Goal: Information Seeking & Learning: Learn about a topic

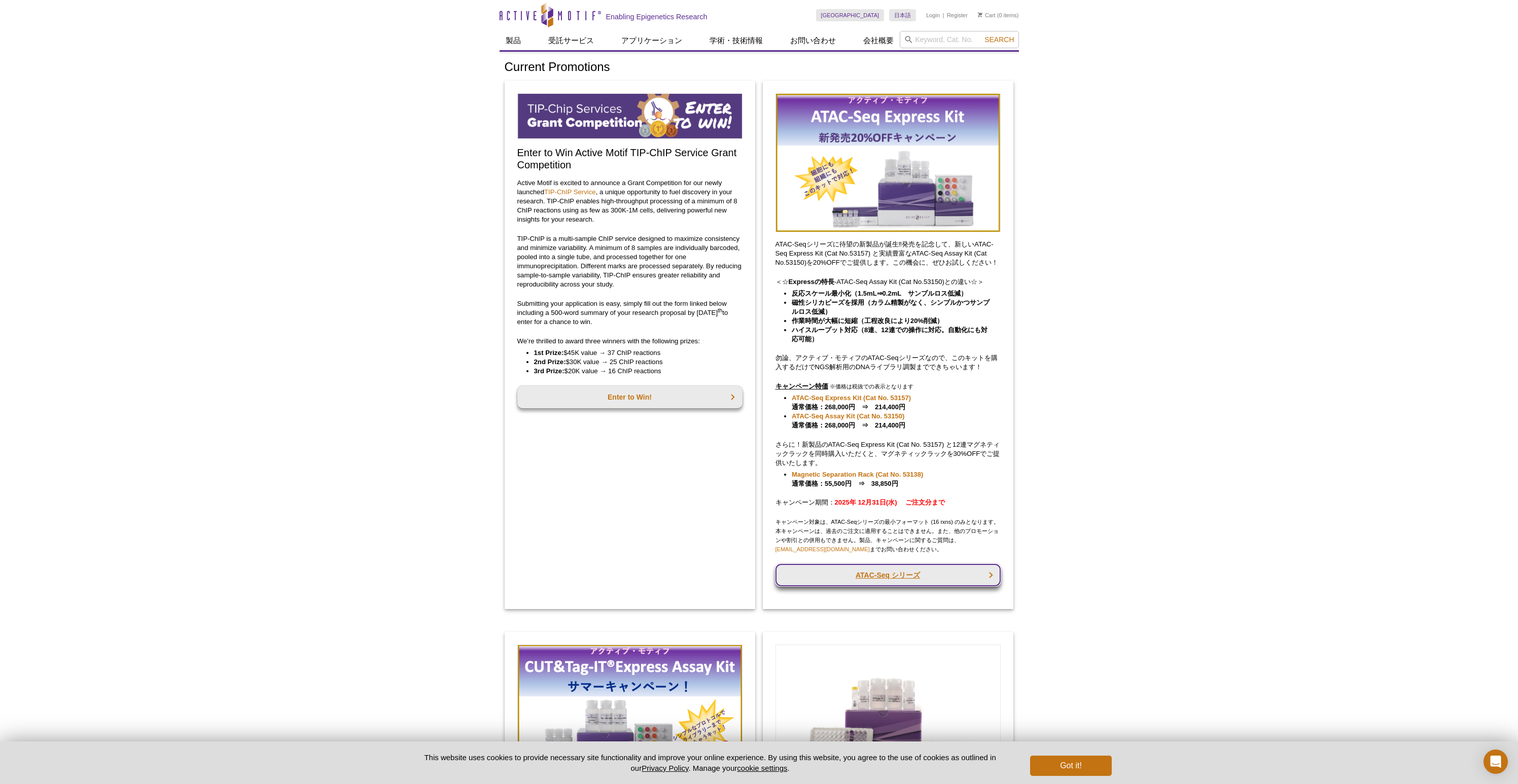
click at [895, 577] on link "ATAC-Seq シリーズ" at bounding box center [888, 575] width 225 height 22
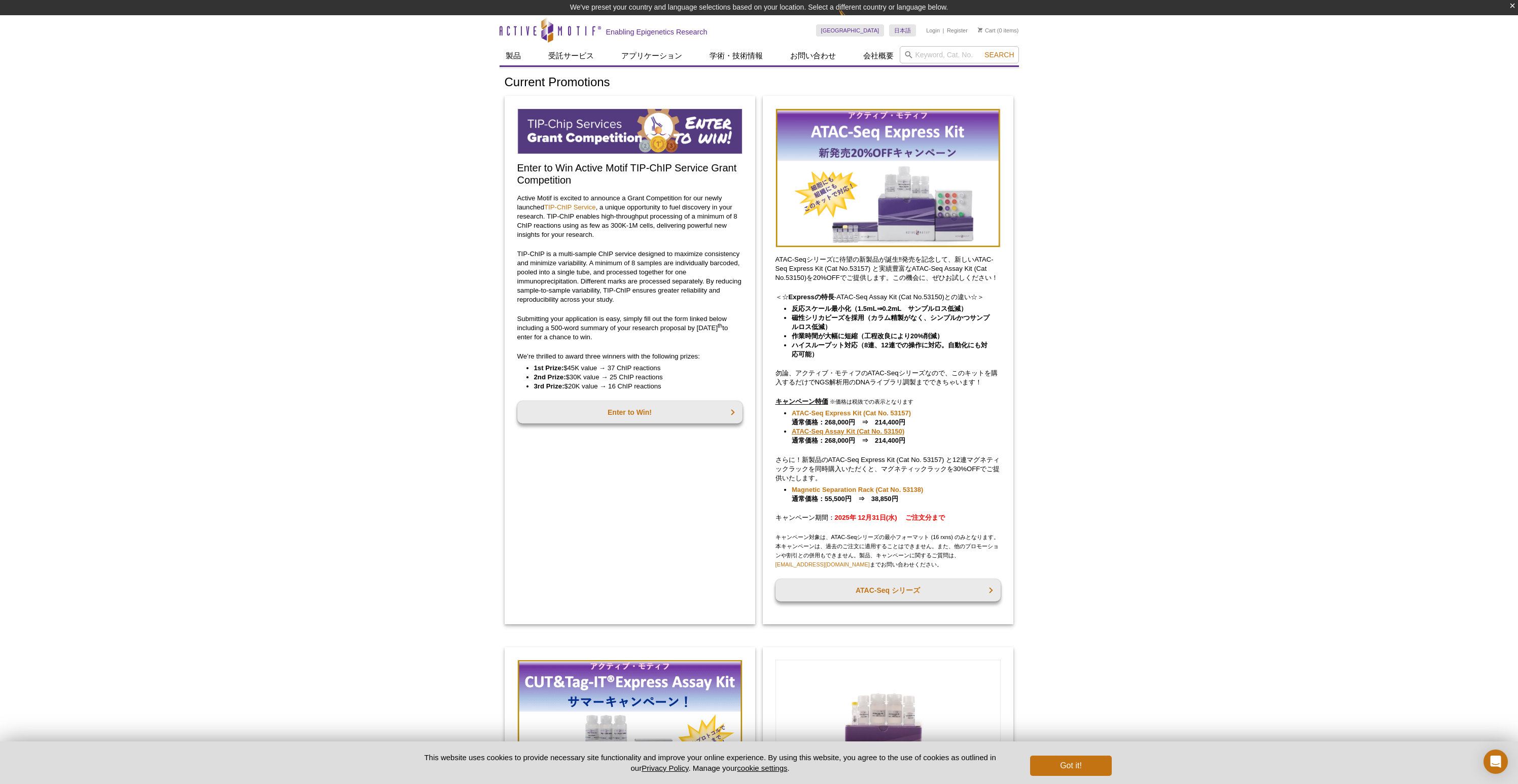
click at [825, 432] on link "ATAC-Seq Assay Kit (Cat No. 53150)" at bounding box center [848, 431] width 113 height 9
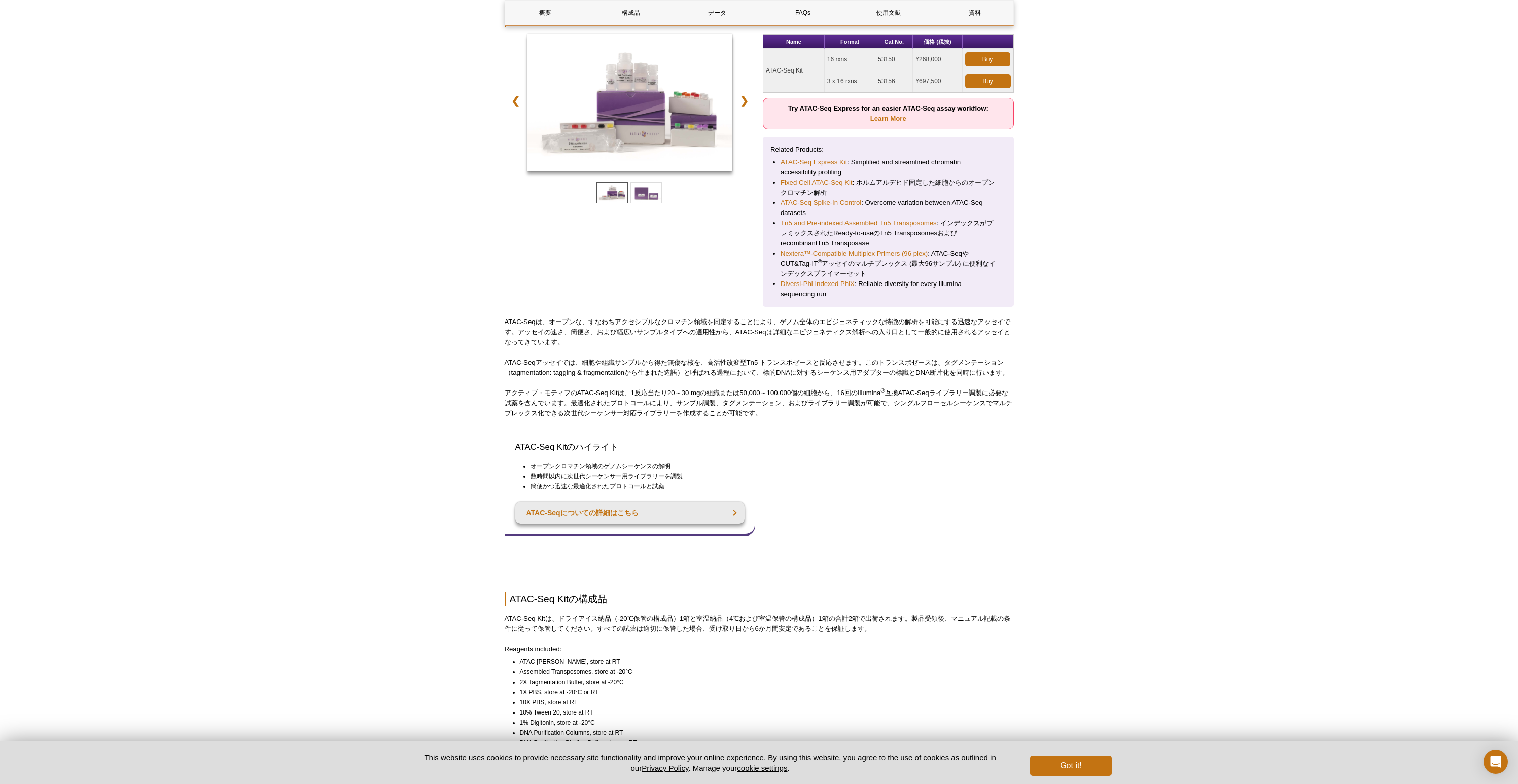
scroll to position [132, 0]
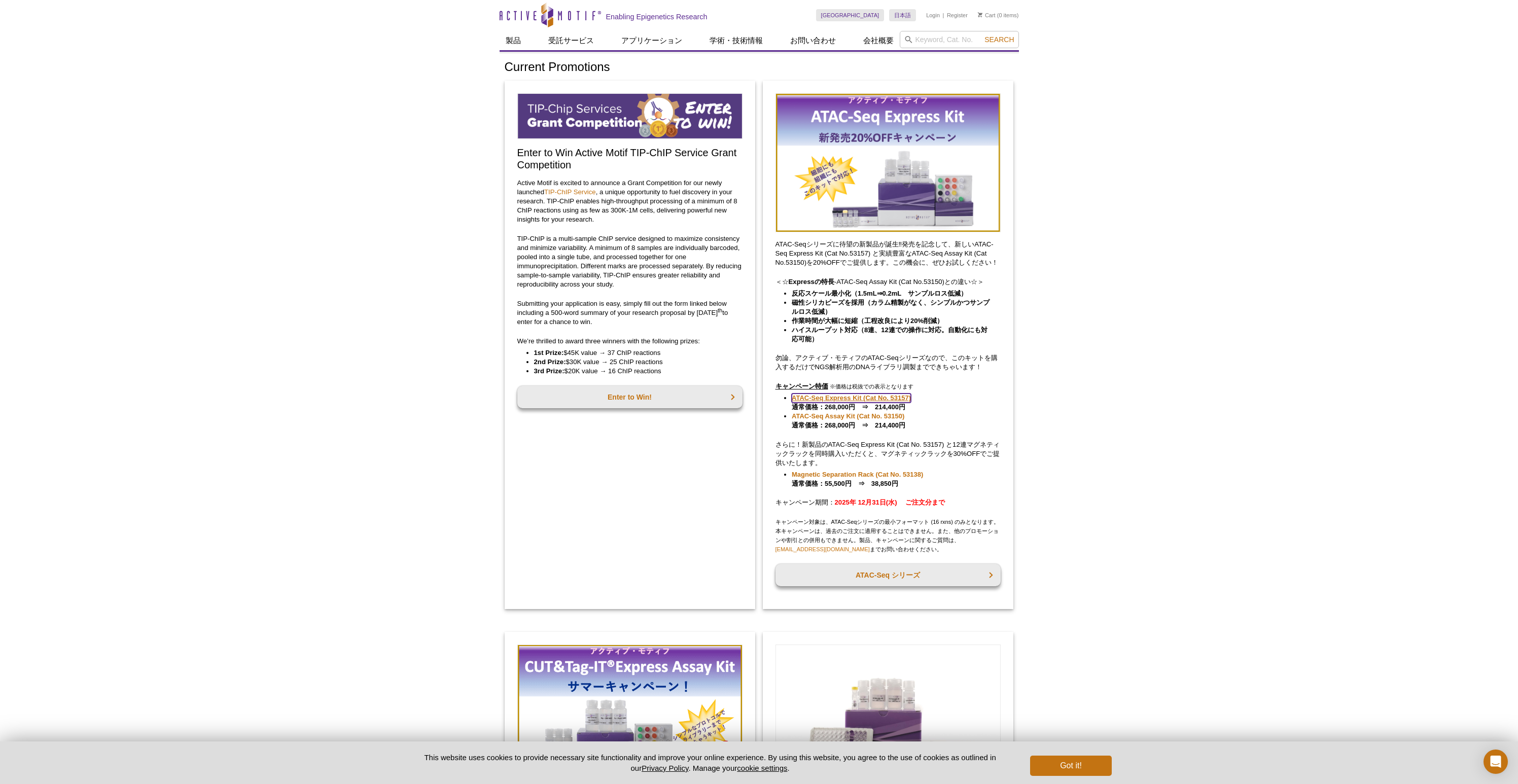
click at [849, 401] on link "ATAC-Seq Express Kit (Cat No. 53157)" at bounding box center [852, 398] width 119 height 9
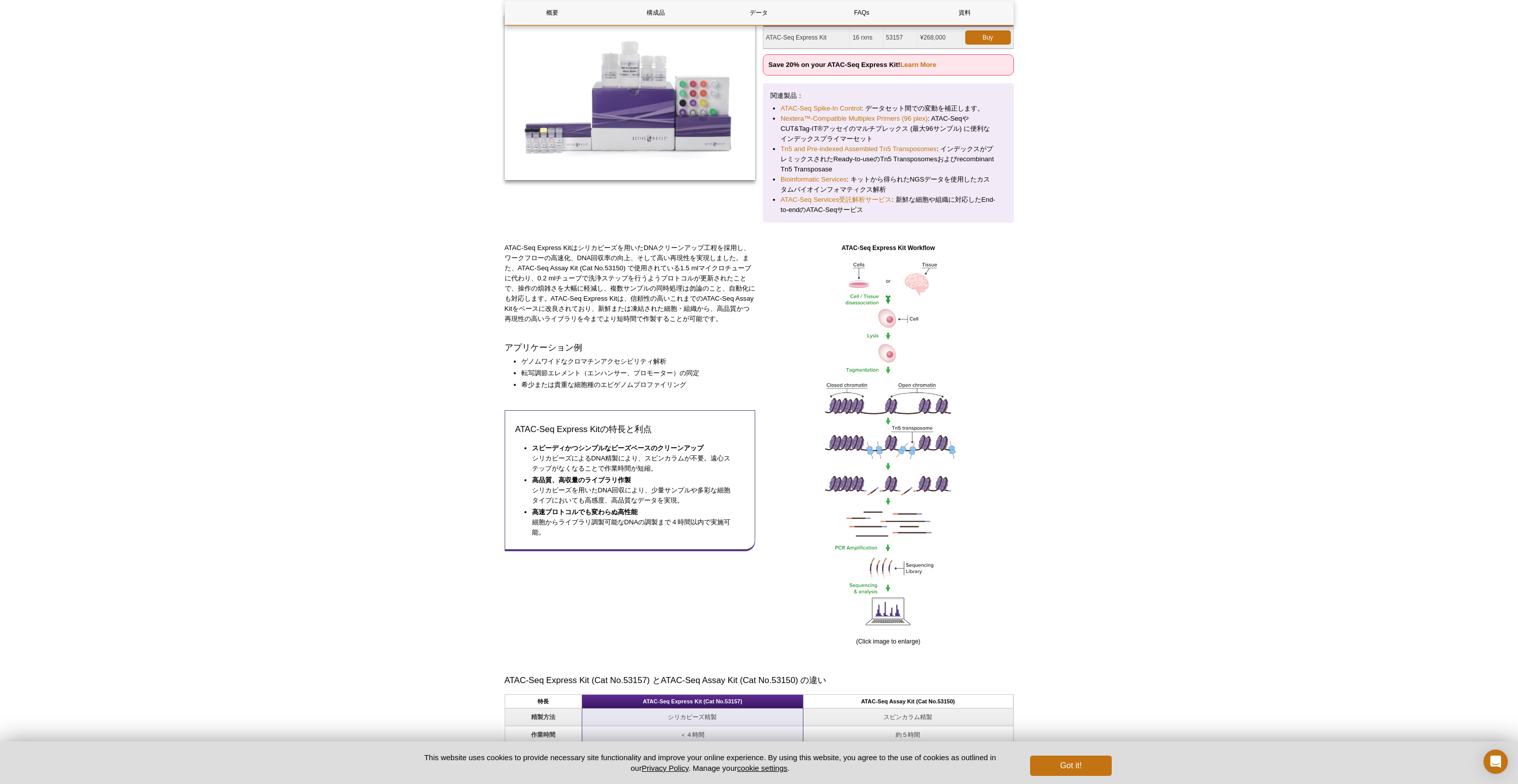
scroll to position [169, 0]
